Goal: Find specific page/section: Find specific page/section

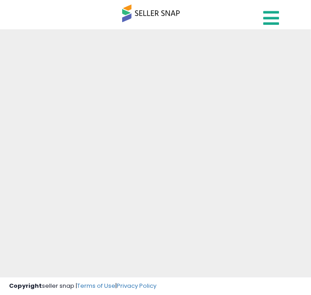
click at [271, 27] on icon at bounding box center [272, 18] width 16 height 18
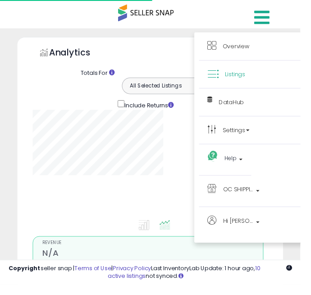
click at [247, 82] on link "Listings" at bounding box center [262, 76] width 94 height 11
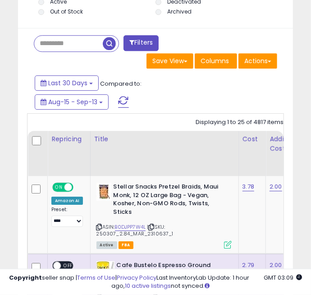
scroll to position [835, 0]
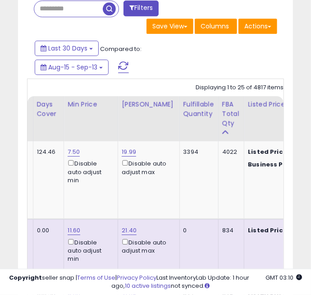
scroll to position [0, 468]
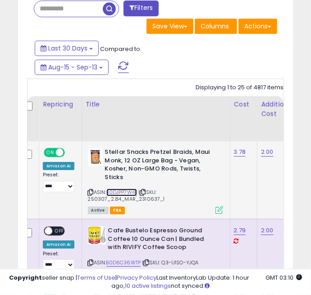
click at [120, 194] on link "B0DJPP7W4L" at bounding box center [122, 193] width 31 height 8
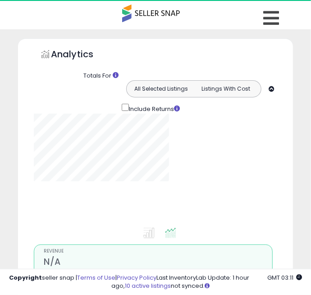
select select "**"
